Goal: Task Accomplishment & Management: Use online tool/utility

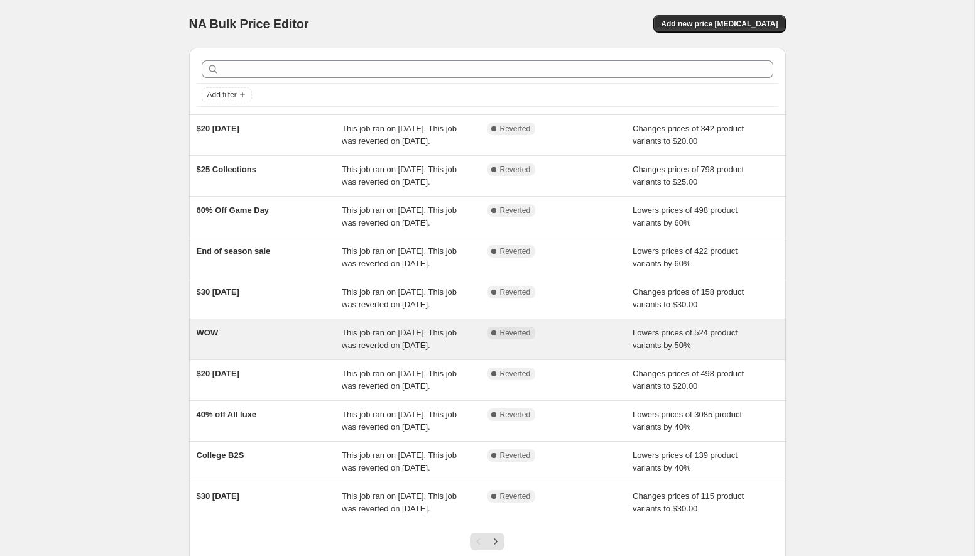
click at [237, 352] on div "WOW" at bounding box center [270, 339] width 146 height 25
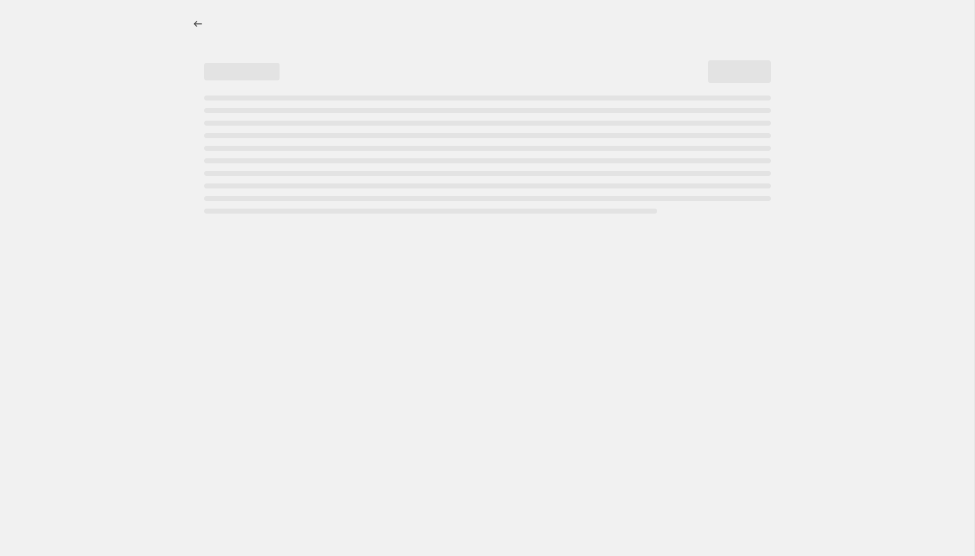
select select "percentage"
select select "collection"
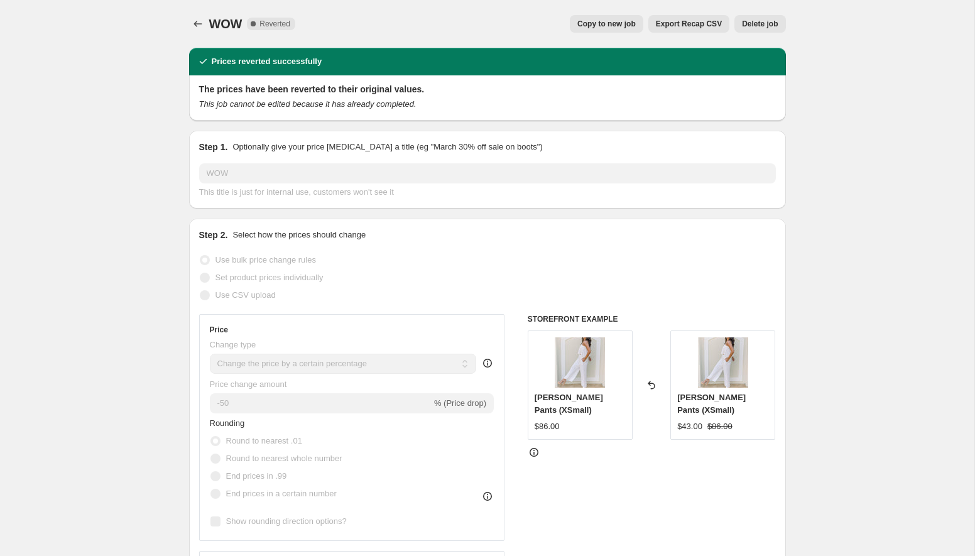
click at [615, 21] on span "Copy to new job" at bounding box center [606, 24] width 58 height 10
select select "percentage"
select select "collection"
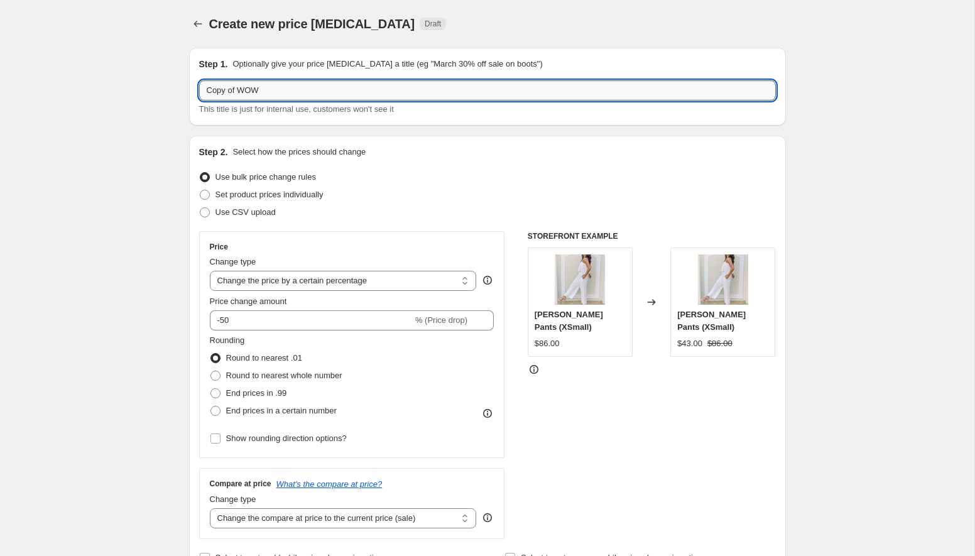
click at [237, 92] on input "Copy of WOW" at bounding box center [487, 90] width 577 height 20
drag, startPoint x: 239, startPoint y: 91, endPoint x: 191, endPoint y: 91, distance: 48.4
click at [192, 92] on div "Step 1. Optionally give your price [MEDICAL_DATA] a title (eg "March 30% off sa…" at bounding box center [487, 87] width 597 height 78
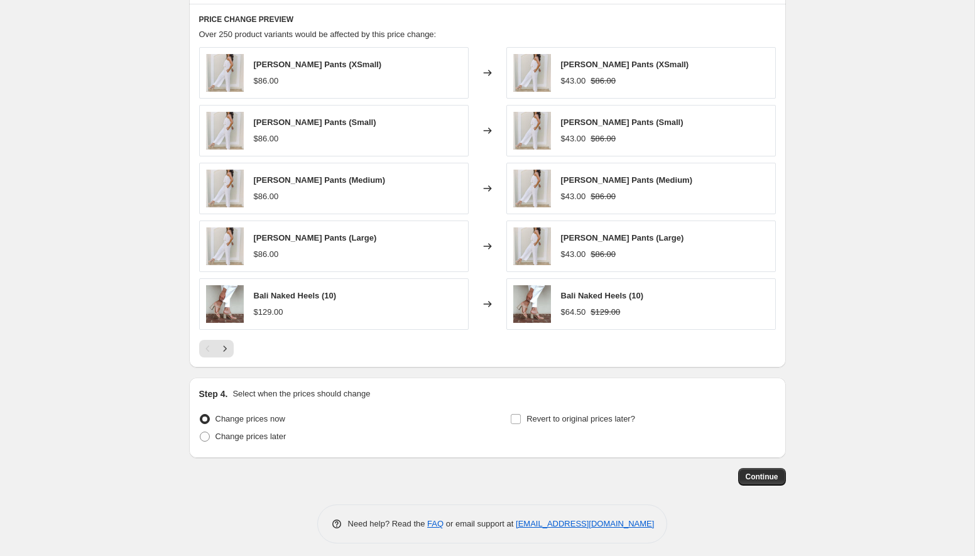
scroll to position [841, 0]
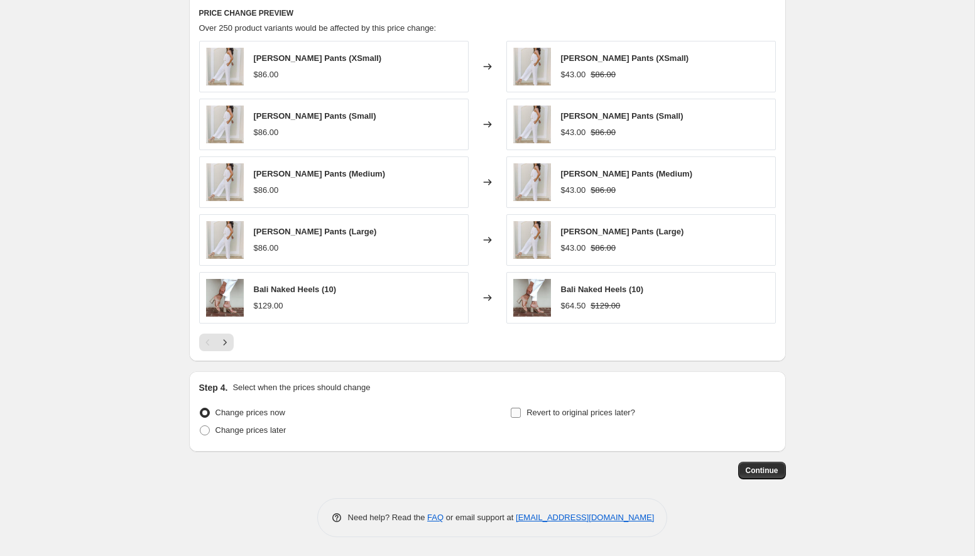
type input "WOW"
click at [515, 409] on input "Revert to original prices later?" at bounding box center [516, 413] width 10 height 10
checkbox input "true"
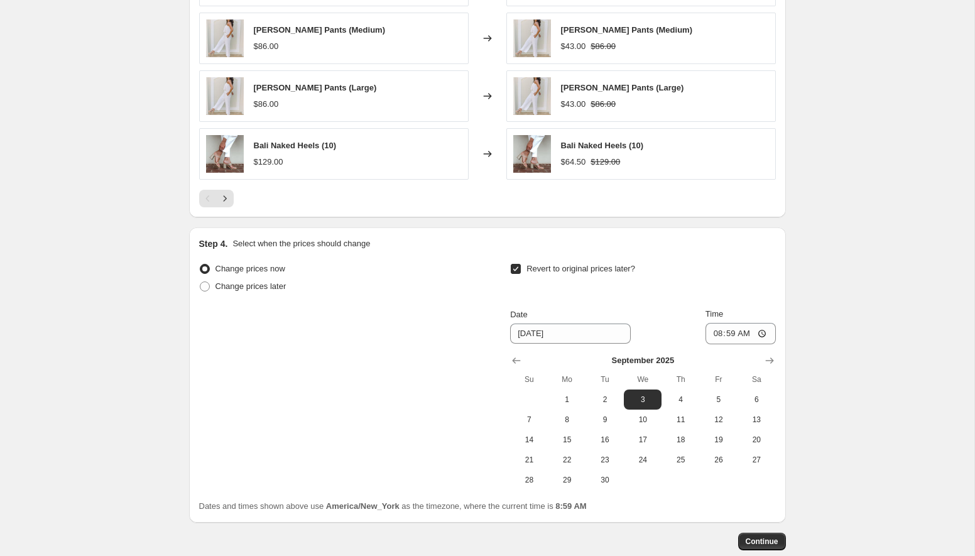
scroll to position [1056, 0]
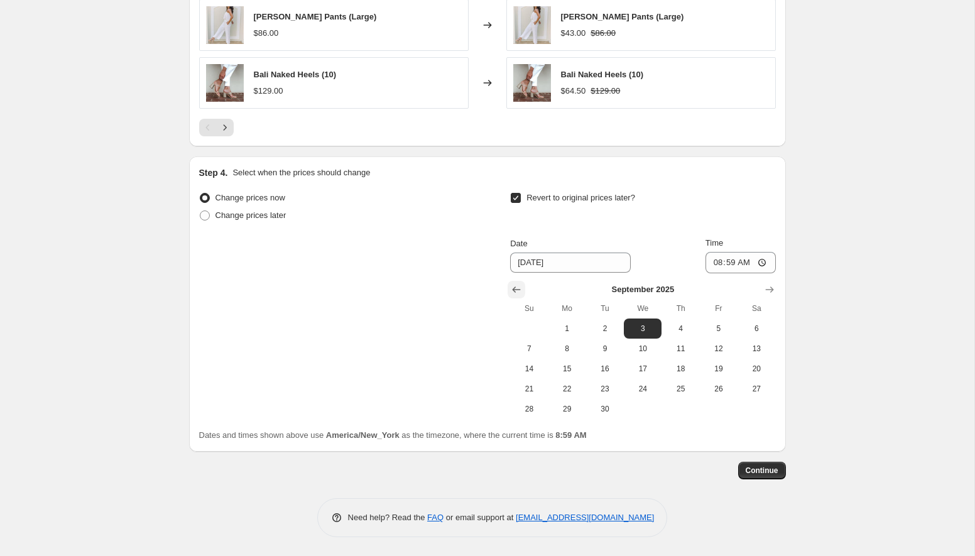
click at [519, 293] on icon "Show previous month, August 2025" at bounding box center [516, 289] width 13 height 13
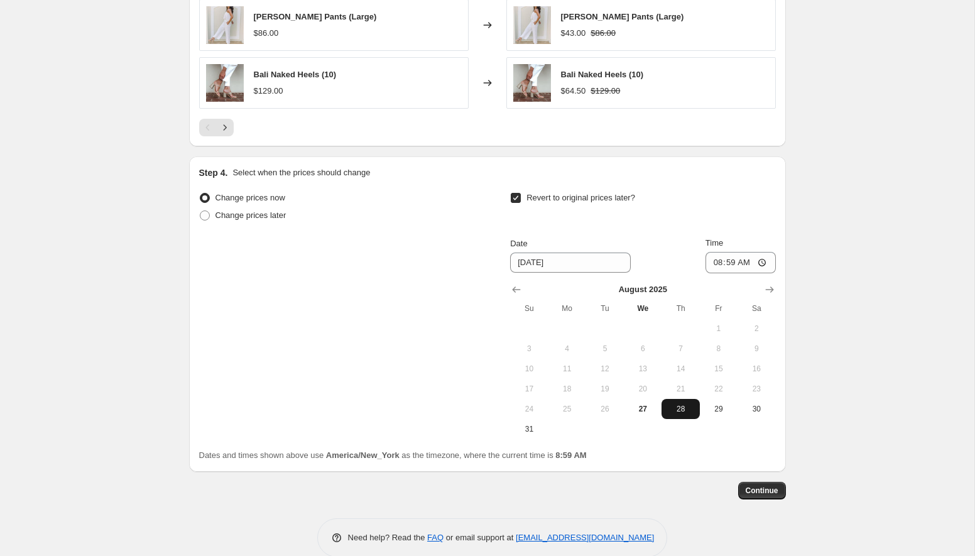
click at [692, 413] on span "28" at bounding box center [680, 409] width 28 height 10
type input "[DATE]"
click at [761, 263] on input "08:59" at bounding box center [740, 262] width 70 height 21
type input "00:00"
click at [466, 312] on div "Change prices now Change prices later Revert to original prices later? Date [DA…" at bounding box center [487, 314] width 577 height 250
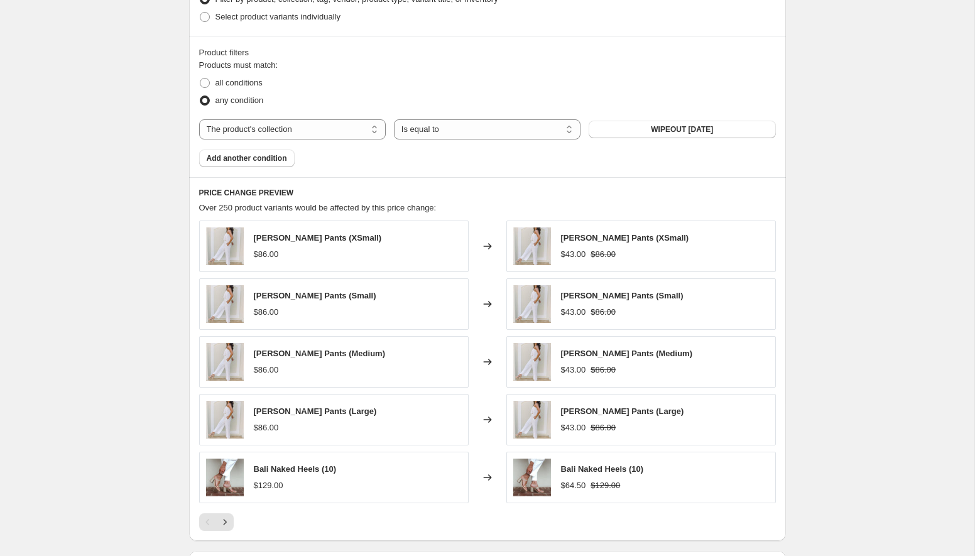
scroll to position [944, 0]
